Goal: Entertainment & Leisure: Browse casually

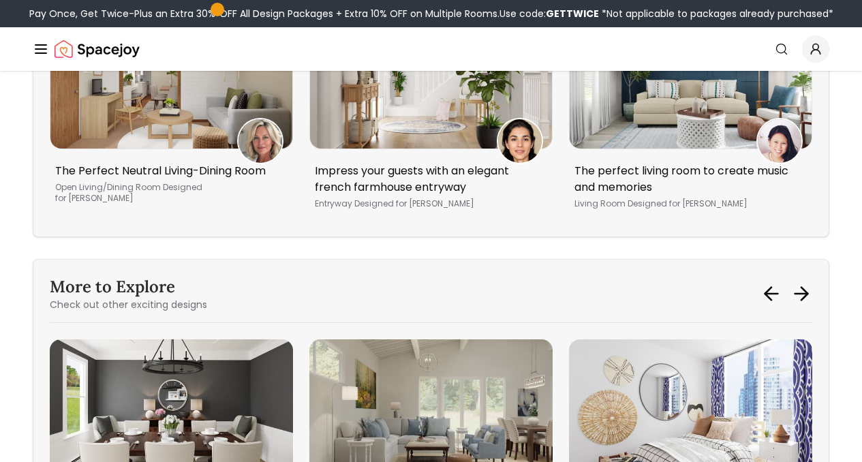
scroll to position [4670, 0]
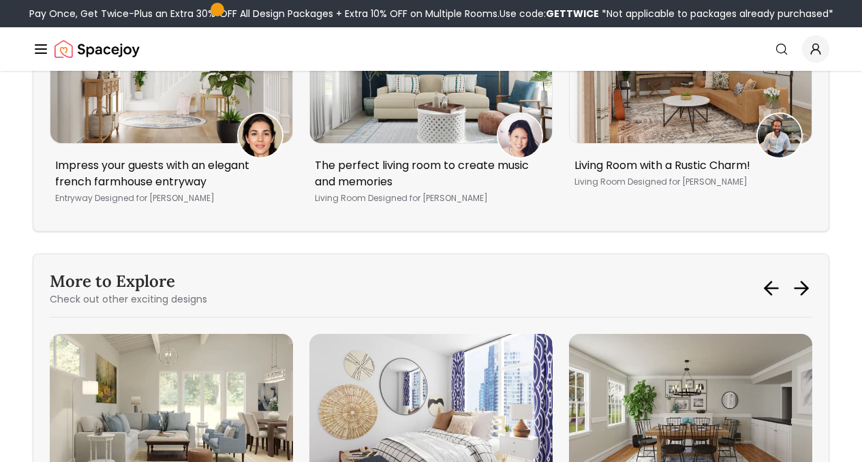
click at [256, 334] on img "1 / 6" at bounding box center [171, 407] width 243 height 146
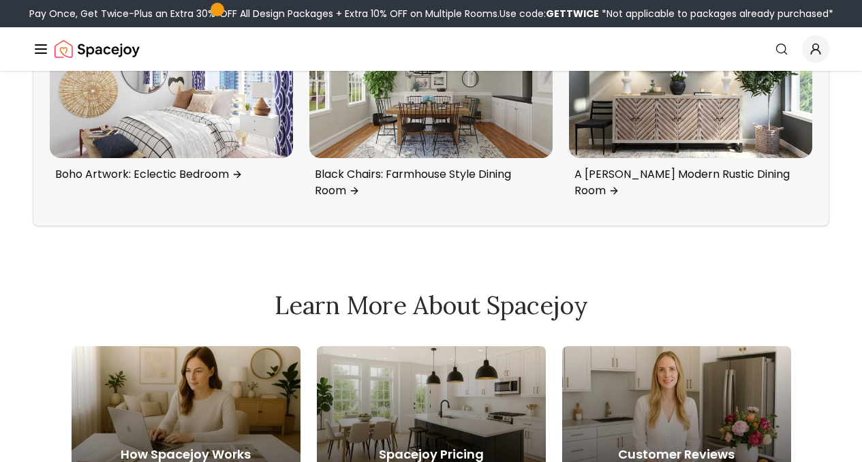
scroll to position [4942, 0]
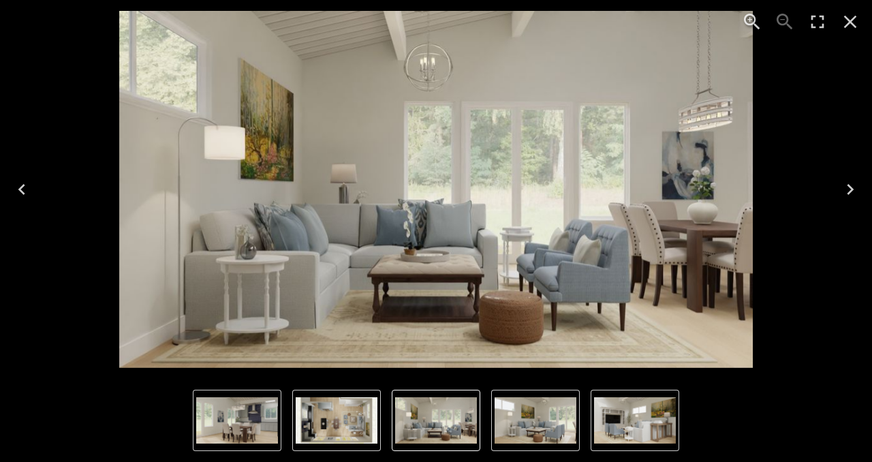
click at [848, 192] on icon "Next" at bounding box center [851, 190] width 22 height 22
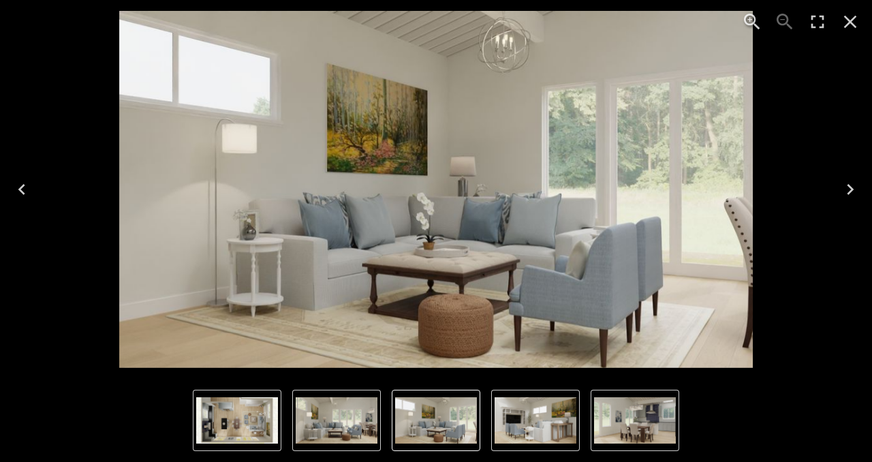
click at [848, 192] on icon "Next" at bounding box center [851, 190] width 22 height 22
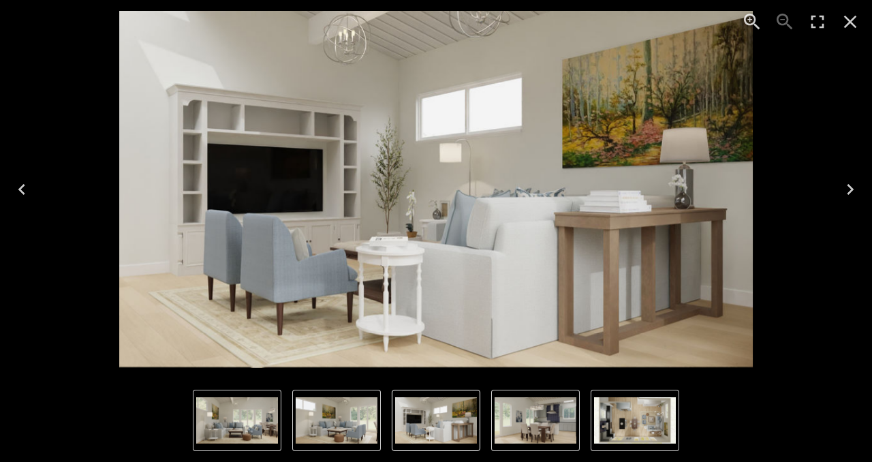
click at [848, 192] on icon "Next" at bounding box center [851, 190] width 22 height 22
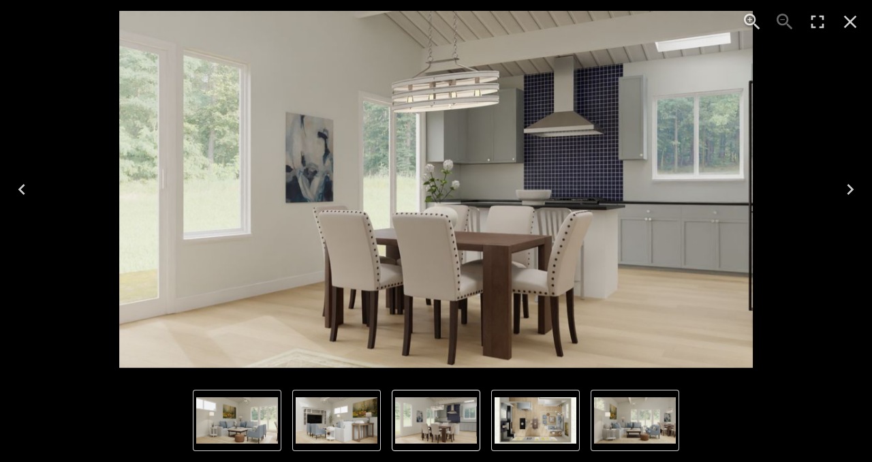
click at [848, 192] on icon "Next" at bounding box center [851, 190] width 22 height 22
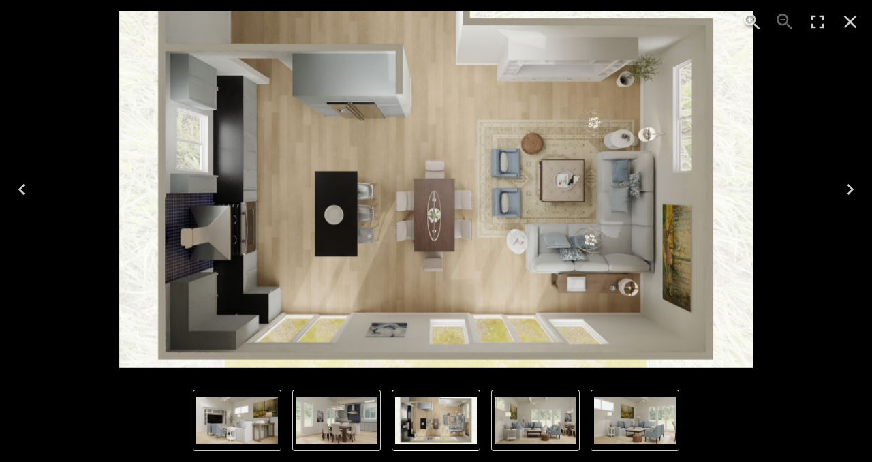
click at [856, 24] on icon "Close" at bounding box center [851, 22] width 22 height 22
